Goal: Subscribe to service/newsletter

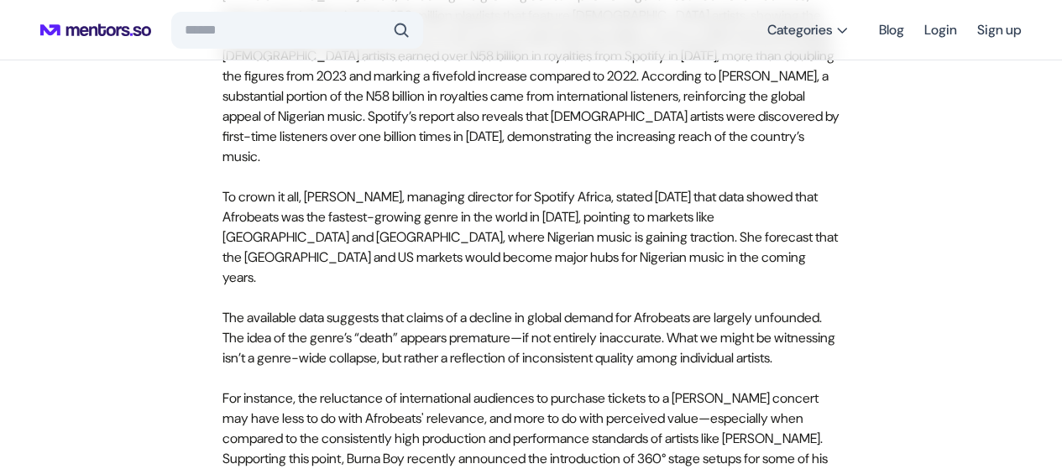
scroll to position [1214, 0]
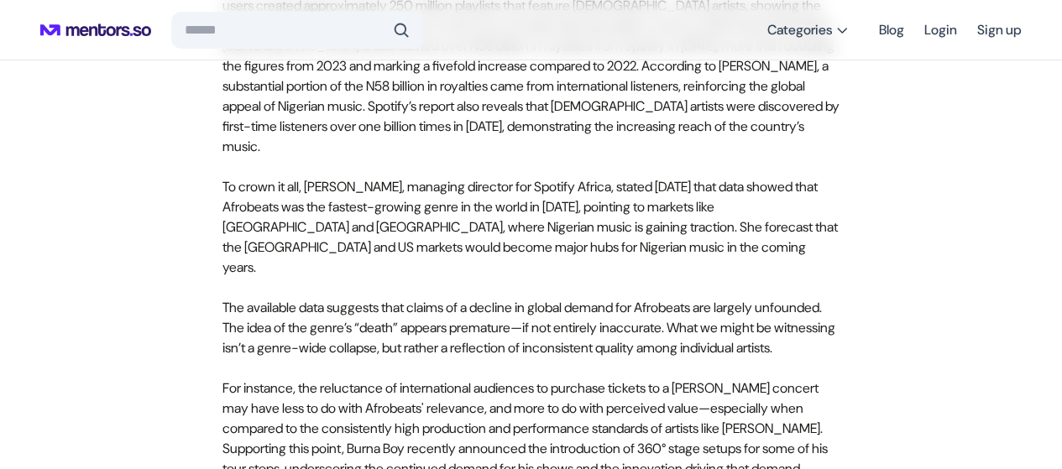
drag, startPoint x: 544, startPoint y: 330, endPoint x: 471, endPoint y: 361, distance: 79.4
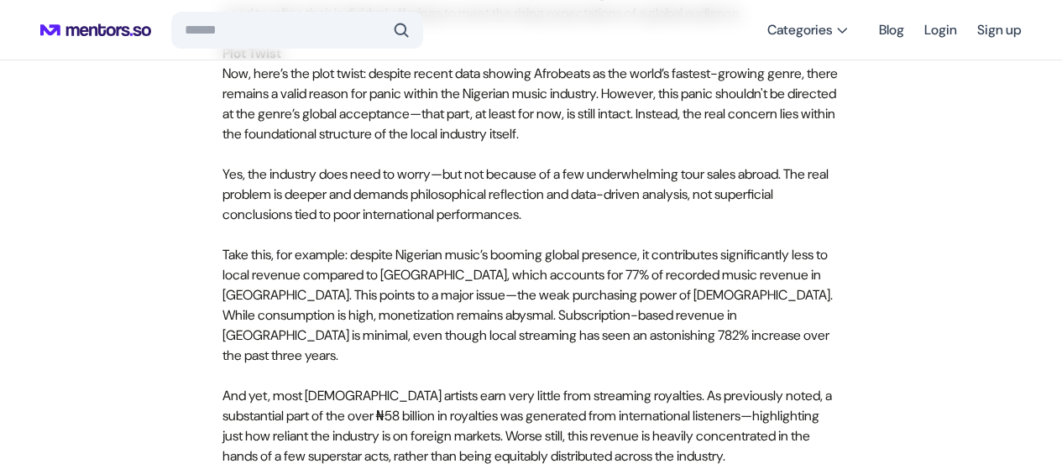
scroll to position [1797, 0]
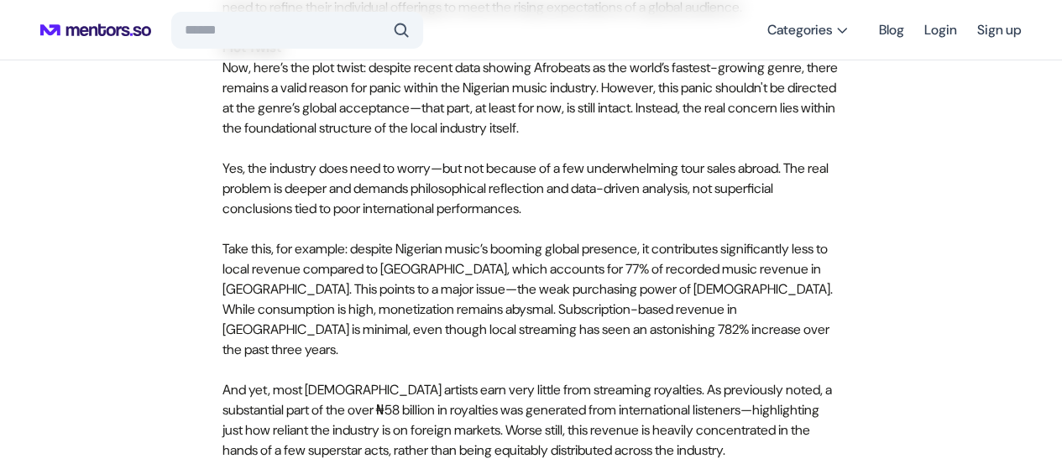
click at [583, 301] on p "Take this, for example: despite Nigerian music’s booming global presence, it co…" at bounding box center [532, 299] width 618 height 121
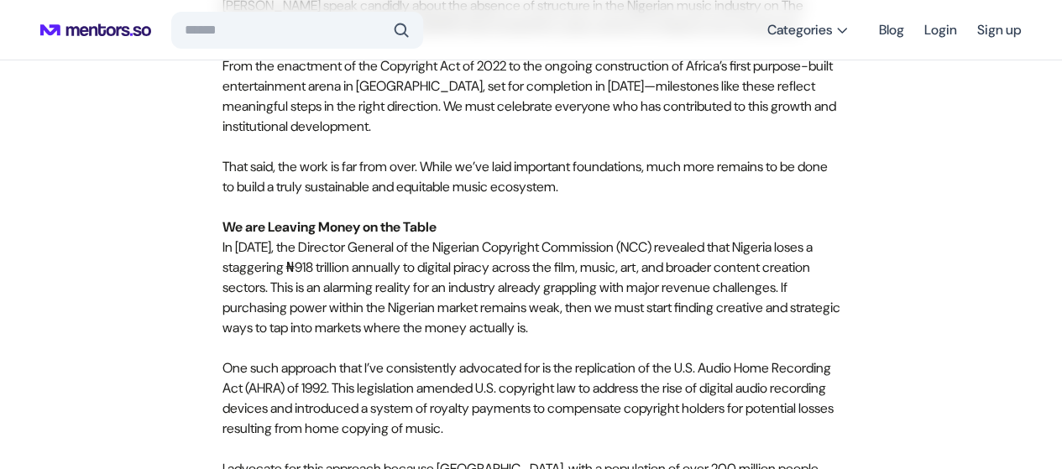
scroll to position [2933, 0]
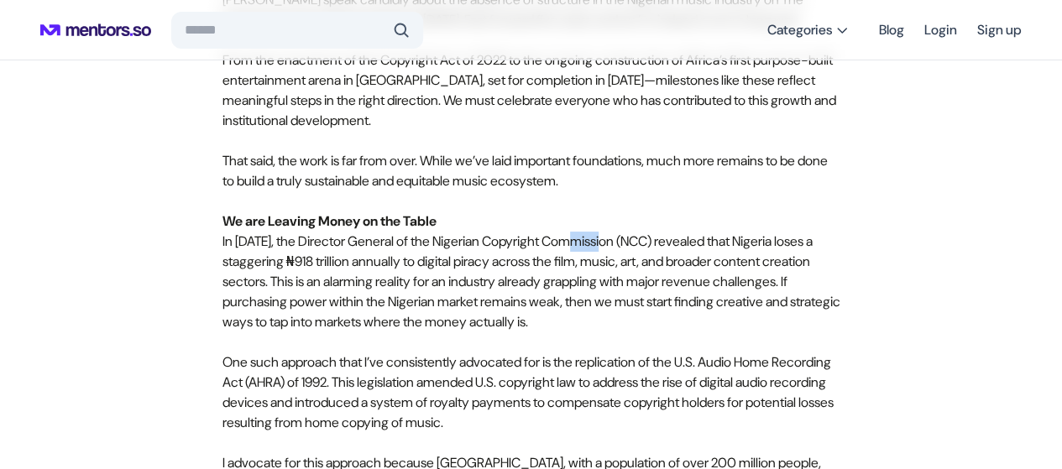
drag, startPoint x: 636, startPoint y: 348, endPoint x: 606, endPoint y: 337, distance: 31.7
click at [606, 333] on p "We are Leaving Money on the Table In [DATE], the Director General of the Nigeri…" at bounding box center [532, 272] width 618 height 121
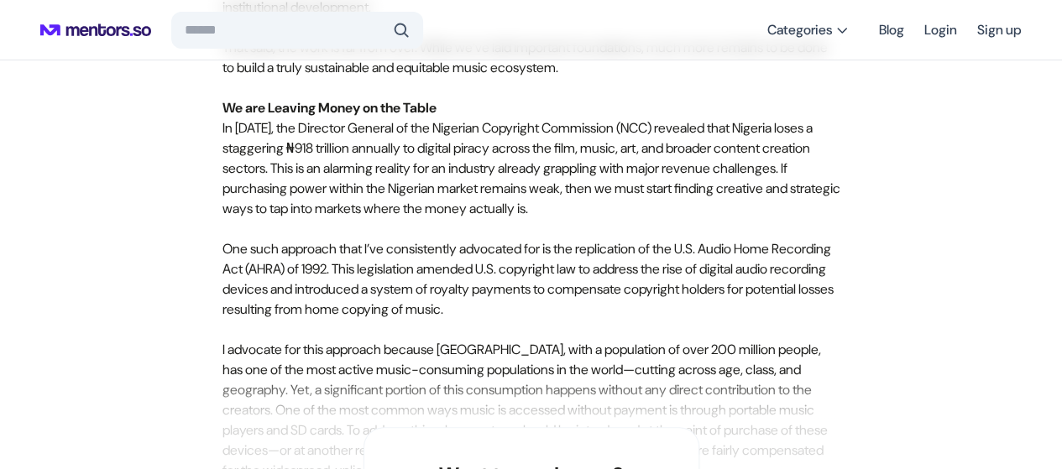
scroll to position [3068, 0]
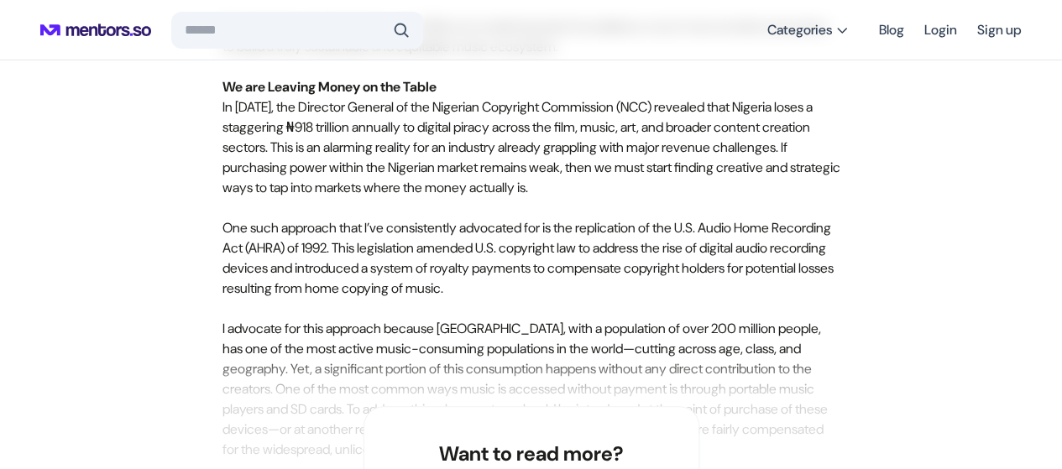
click at [554, 299] on p "One such approach that I’ve consistently advocated for is the replication of th…" at bounding box center [532, 258] width 618 height 81
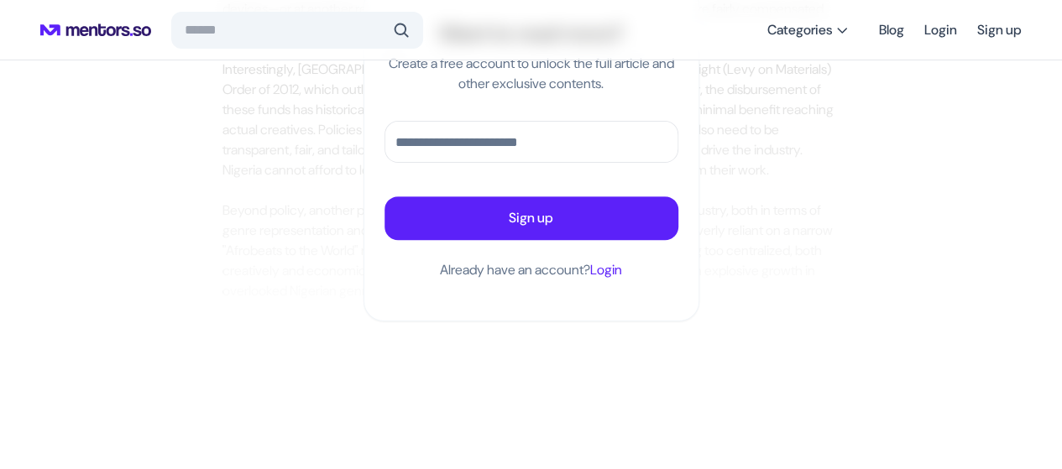
scroll to position [3515, 0]
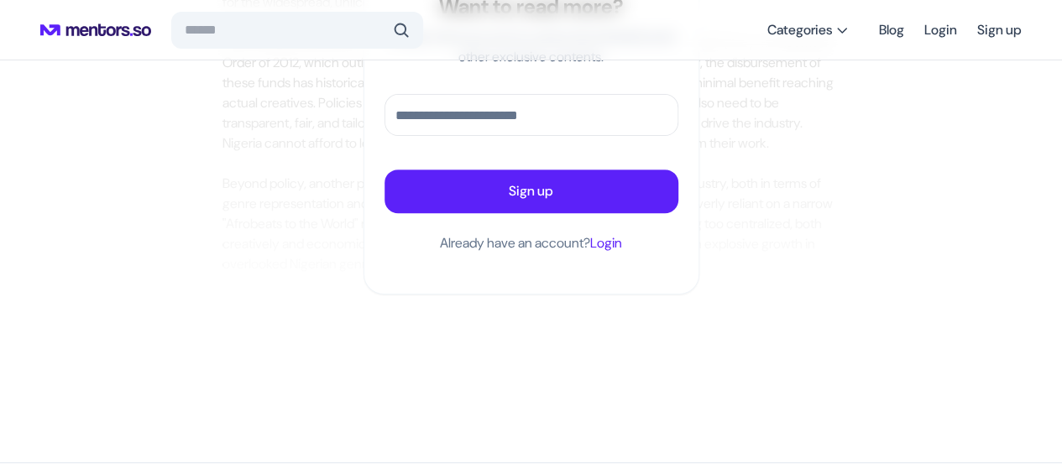
click at [620, 252] on span "Login" at bounding box center [606, 243] width 32 height 18
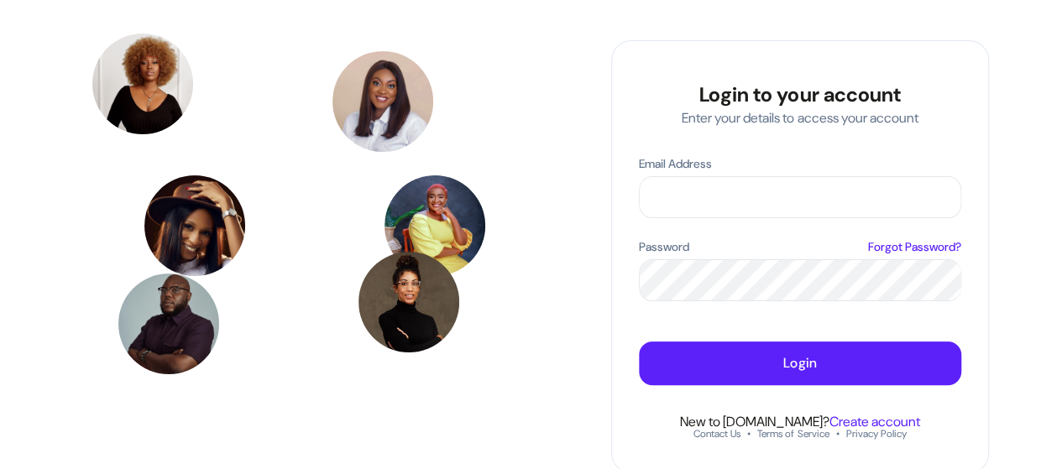
scroll to position [18, 0]
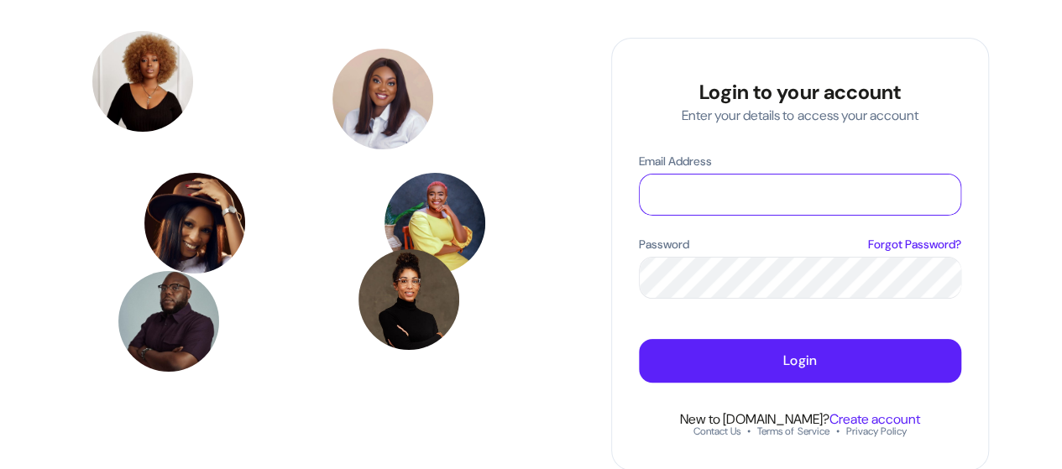
click at [762, 186] on input "Email Address" at bounding box center [800, 195] width 321 height 40
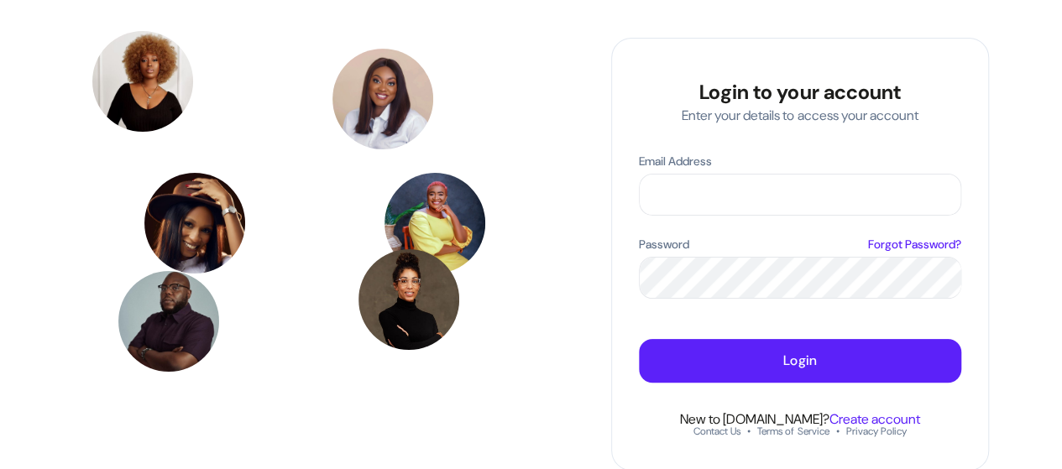
click at [626, 307] on div "Login to your account Enter your details to access your account Email Address P…" at bounding box center [800, 254] width 378 height 433
click at [878, 419] on div "Contact Us • Terms of Service • Privacy Policy" at bounding box center [800, 424] width 212 height 27
click at [902, 421] on div "Contact Us • Terms of Service • Privacy Policy" at bounding box center [800, 424] width 212 height 27
click at [904, 419] on div "Contact Us • Terms of Service • Privacy Policy" at bounding box center [800, 424] width 212 height 27
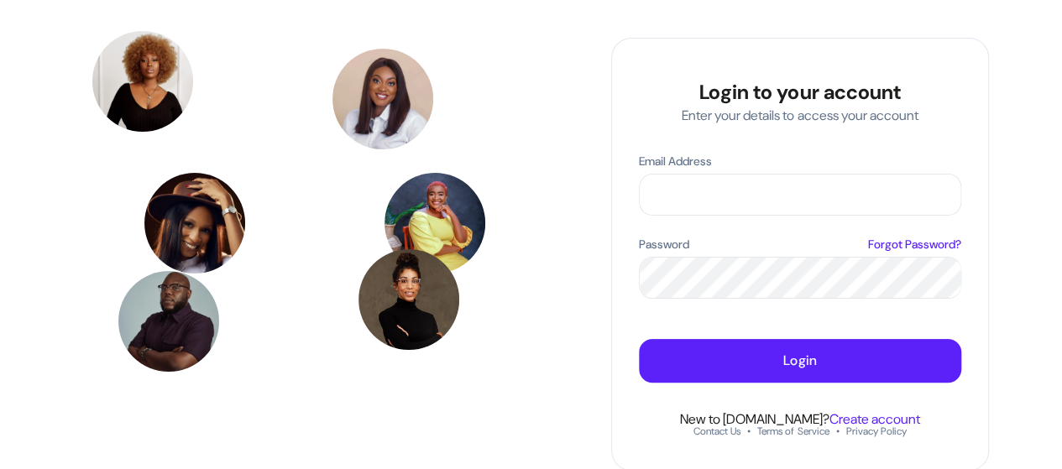
click at [866, 417] on div "Contact Us • Terms of Service • Privacy Policy" at bounding box center [800, 424] width 212 height 27
click at [870, 421] on div "Contact Us • Terms of Service • Privacy Policy" at bounding box center [800, 424] width 212 height 27
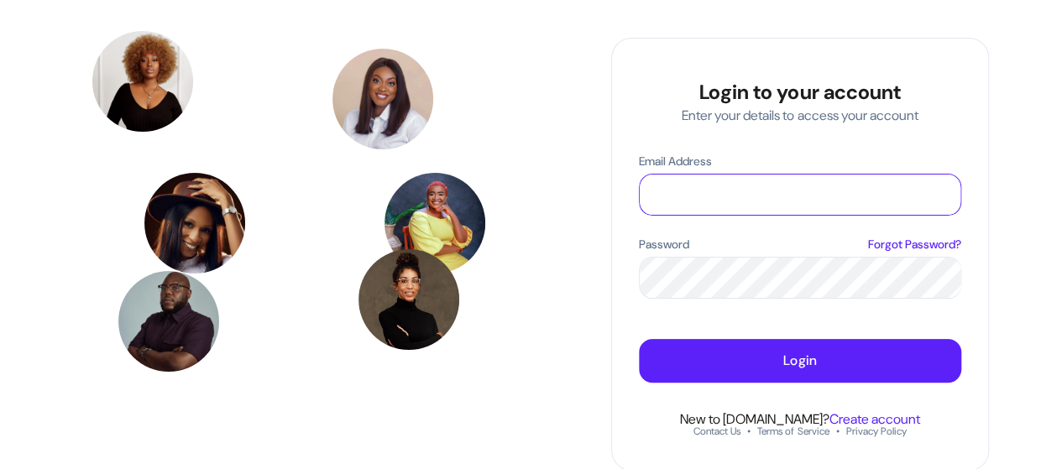
click at [892, 191] on input "Email Address" at bounding box center [800, 195] width 321 height 40
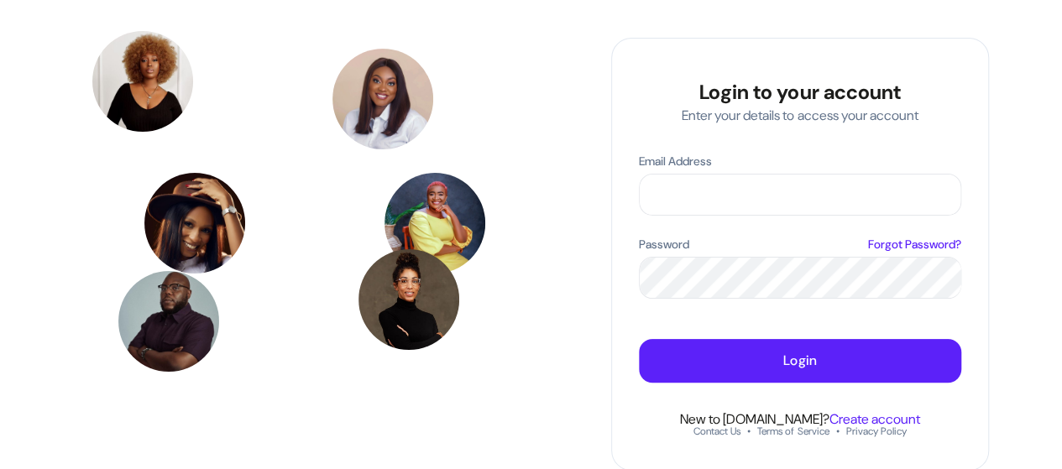
click at [637, 333] on div "Login to your account Enter your details to access your account Email Address P…" at bounding box center [800, 254] width 378 height 433
click at [841, 414] on div "Contact Us • Terms of Service • Privacy Policy" at bounding box center [800, 424] width 212 height 27
click at [858, 417] on div "Contact Us • Terms of Service • Privacy Policy" at bounding box center [800, 424] width 212 height 27
click at [871, 444] on div "Login to your account Enter your details to access your account Email Address P…" at bounding box center [800, 254] width 378 height 433
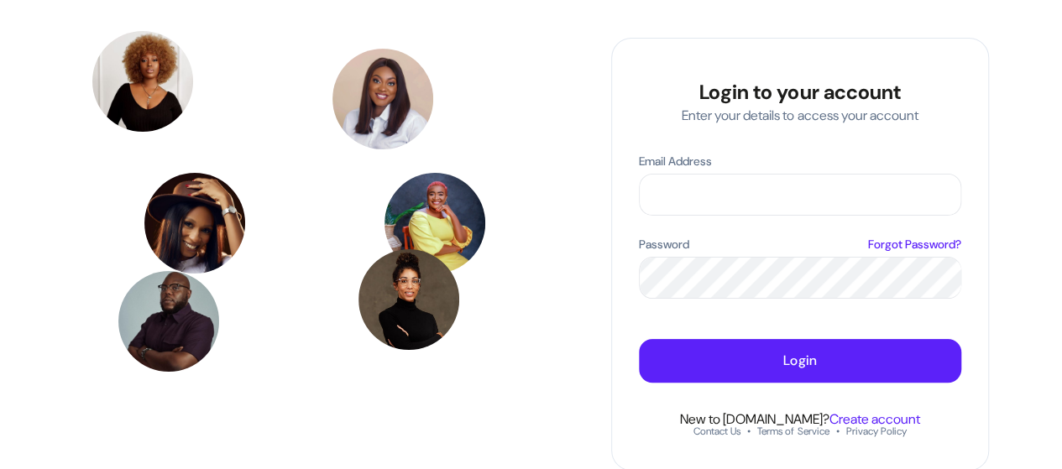
click at [870, 413] on div "Contact Us • Terms of Service • Privacy Policy" at bounding box center [800, 424] width 212 height 27
click at [887, 415] on div "Contact Us • Terms of Service • Privacy Policy" at bounding box center [800, 424] width 212 height 27
click at [888, 419] on div "Contact Us • Terms of Service • Privacy Policy" at bounding box center [800, 424] width 212 height 27
click at [852, 417] on div "Contact Us • Terms of Service • Privacy Policy" at bounding box center [800, 424] width 212 height 27
click at [834, 423] on div "Contact Us • Terms of Service • Privacy Policy" at bounding box center [800, 424] width 212 height 27
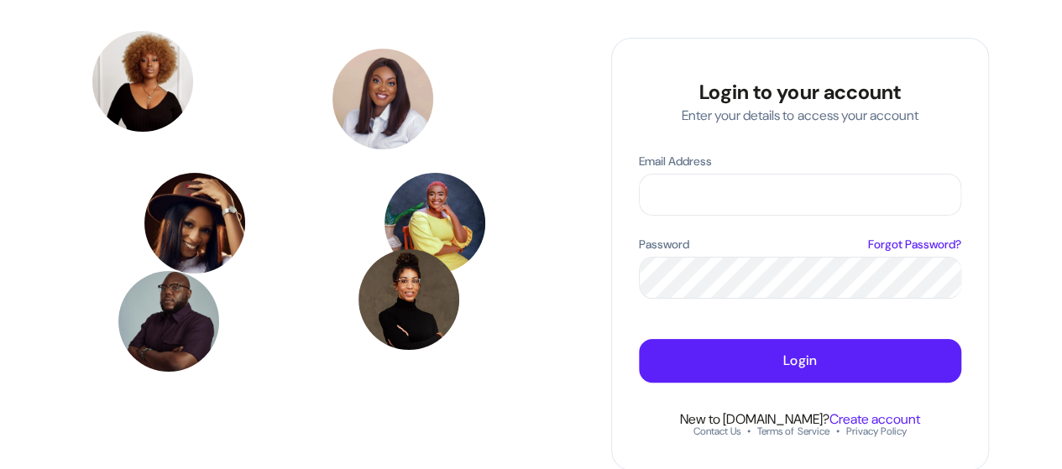
scroll to position [0, 0]
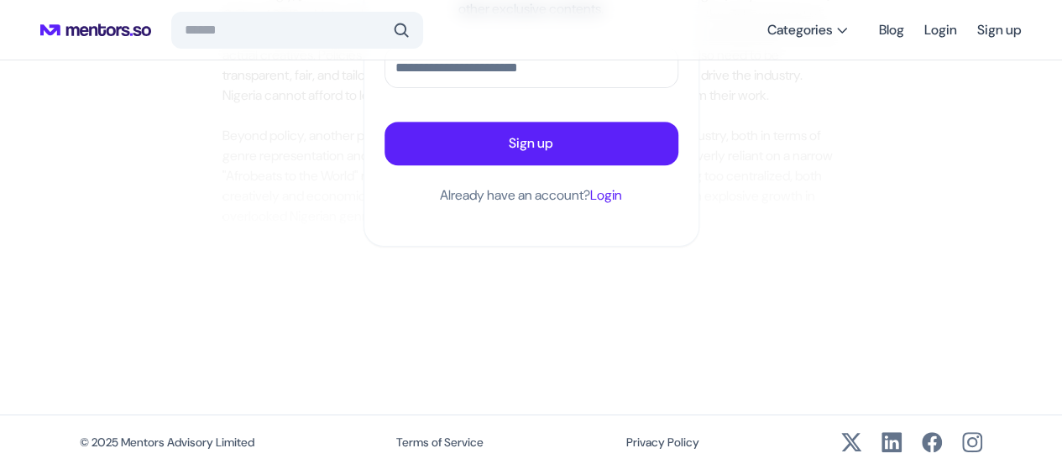
scroll to position [3576, 0]
click at [567, 87] on input "text" at bounding box center [531, 67] width 292 height 40
type input "**********"
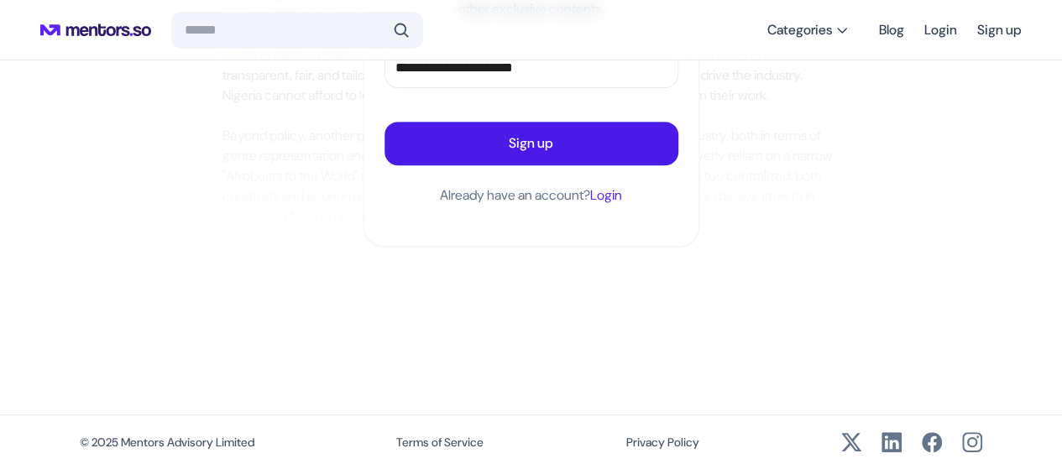
click at [563, 165] on button "Sign up" at bounding box center [532, 144] width 294 height 44
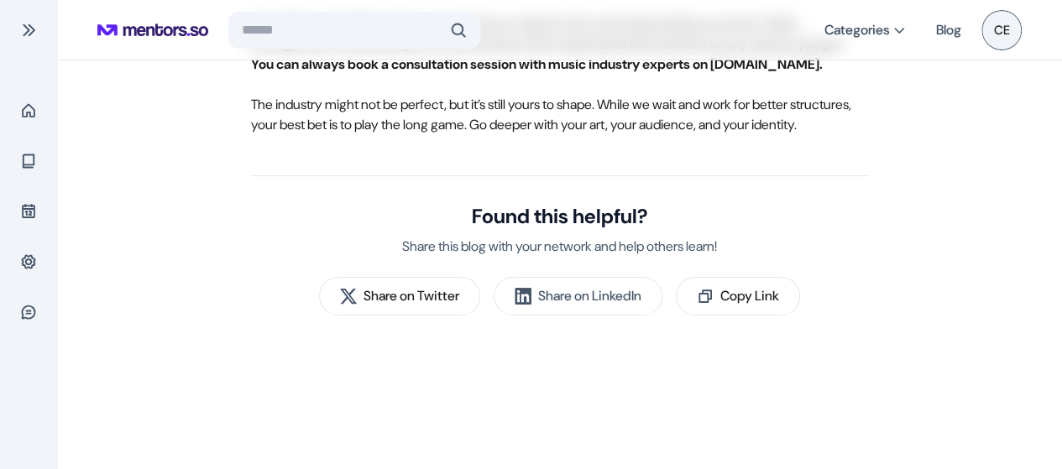
scroll to position [5389, 0]
